Goal: Transaction & Acquisition: Purchase product/service

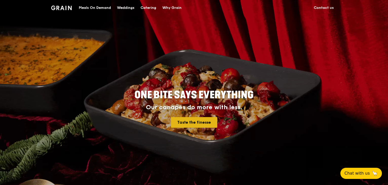
click at [201, 122] on link "Taste the finesse" at bounding box center [194, 122] width 46 height 11
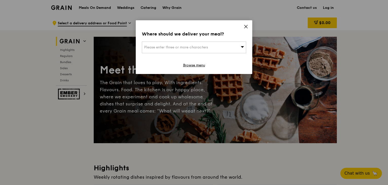
click at [245, 26] on icon at bounding box center [245, 26] width 3 height 3
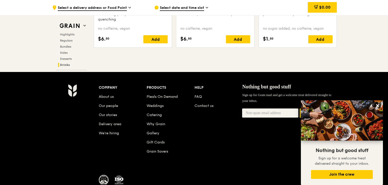
scroll to position [2138, 0]
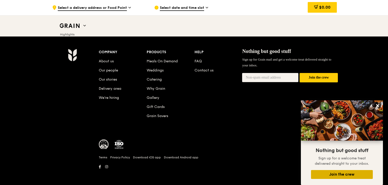
drag, startPoint x: 354, startPoint y: 169, endPoint x: 353, endPoint y: 173, distance: 3.6
drag, startPoint x: 353, startPoint y: 173, endPoint x: 386, endPoint y: 56, distance: 121.8
click at [386, 56] on div "Company About us Our people Our stories Delivery area We’re hiring Products Mea…" at bounding box center [194, 111] width 388 height 150
click at [378, 104] on icon at bounding box center [377, 105] width 5 height 5
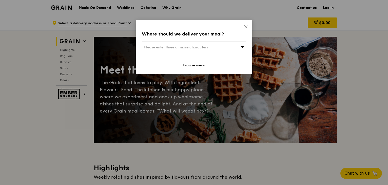
click at [231, 44] on div "Please enter three or more characters" at bounding box center [194, 48] width 104 height 12
click at [245, 27] on icon at bounding box center [246, 26] width 5 height 5
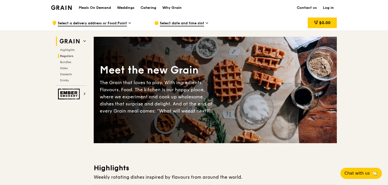
click at [69, 56] on span "Regulars" at bounding box center [66, 56] width 13 height 4
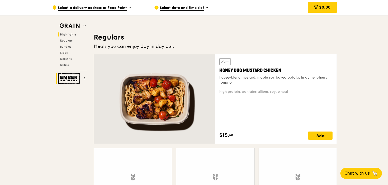
scroll to position [333, 0]
